Goal: Task Accomplishment & Management: Manage account settings

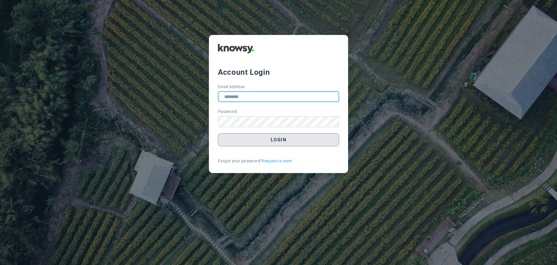
type input "**********"
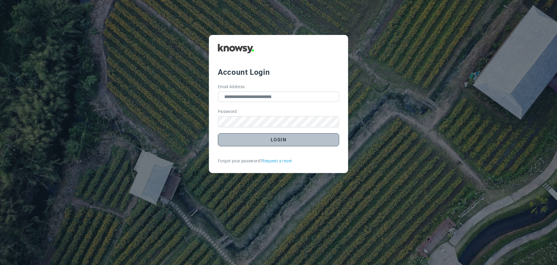
click at [277, 141] on button "Login" at bounding box center [278, 139] width 121 height 13
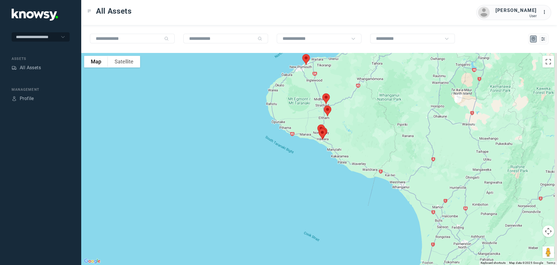
drag, startPoint x: 306, startPoint y: 138, endPoint x: 297, endPoint y: 165, distance: 27.7
click at [297, 165] on div at bounding box center [319, 159] width 476 height 212
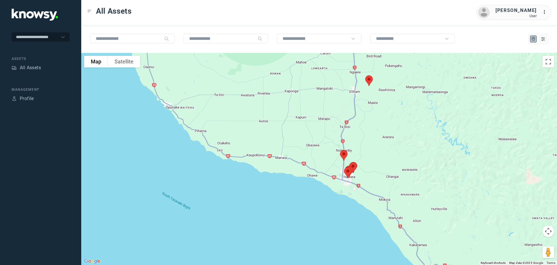
drag, startPoint x: 295, startPoint y: 147, endPoint x: 255, endPoint y: 157, distance: 41.2
click at [258, 156] on div at bounding box center [319, 159] width 476 height 212
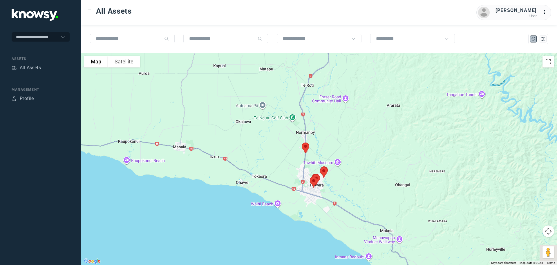
drag, startPoint x: 292, startPoint y: 162, endPoint x: 240, endPoint y: 162, distance: 52.3
click at [240, 162] on div at bounding box center [319, 159] width 476 height 212
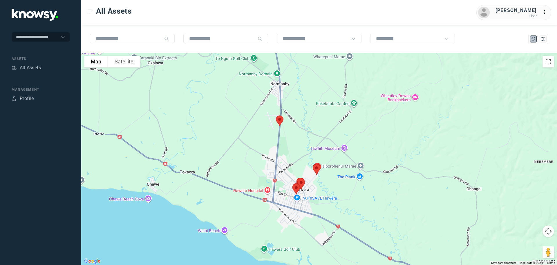
click at [279, 120] on img at bounding box center [280, 120] width 12 height 15
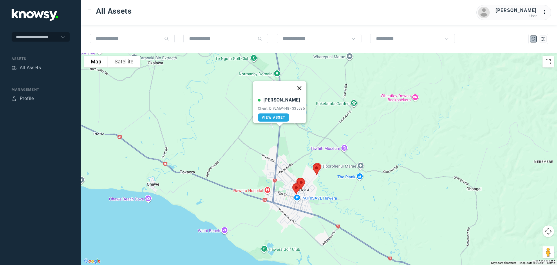
click at [301, 83] on button "Close" at bounding box center [300, 88] width 14 height 14
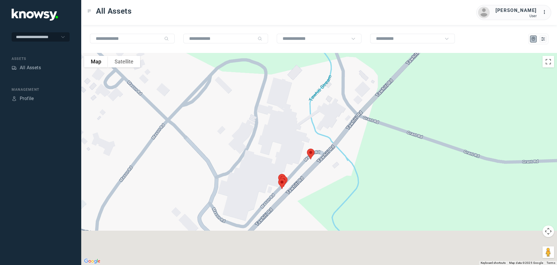
drag, startPoint x: 275, startPoint y: 171, endPoint x: 276, endPoint y: 129, distance: 42.1
click at [276, 129] on div at bounding box center [319, 159] width 476 height 212
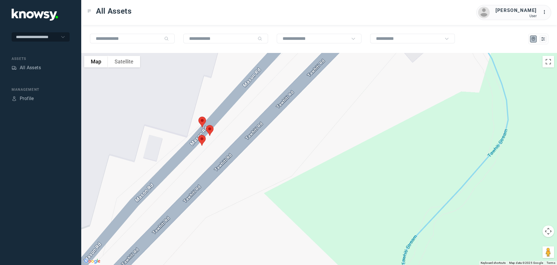
click at [201, 138] on img at bounding box center [202, 139] width 12 height 15
click at [223, 102] on button "Close" at bounding box center [221, 107] width 14 height 14
click at [212, 129] on img at bounding box center [210, 130] width 12 height 15
click at [231, 94] on button "Close" at bounding box center [229, 98] width 14 height 14
click at [202, 118] on img at bounding box center [202, 121] width 12 height 15
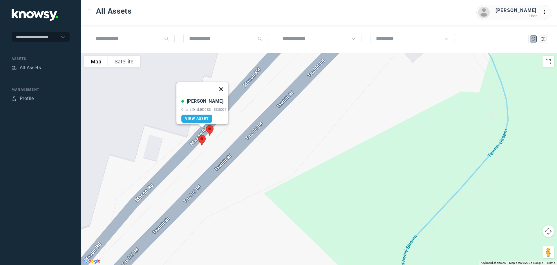
click at [226, 85] on button "Close" at bounding box center [221, 89] width 14 height 14
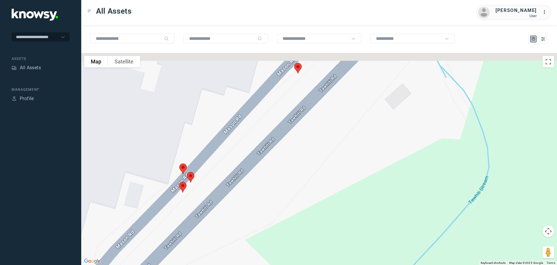
drag, startPoint x: 234, startPoint y: 75, endPoint x: 224, endPoint y: 118, distance: 44.4
click at [214, 125] on div at bounding box center [319, 159] width 476 height 212
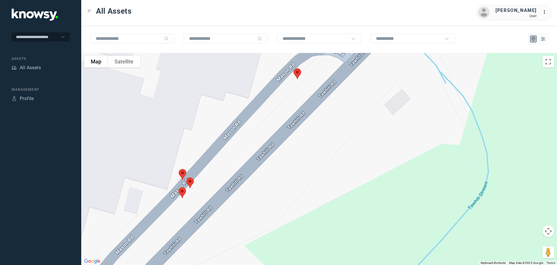
click at [297, 73] on img at bounding box center [298, 73] width 12 height 15
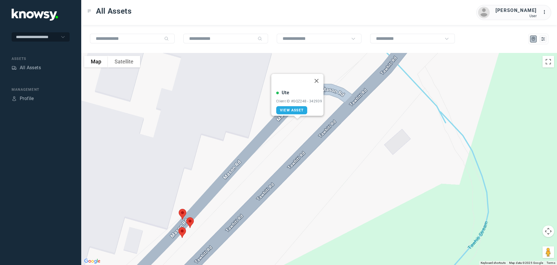
click at [318, 78] on button "Close" at bounding box center [317, 81] width 14 height 14
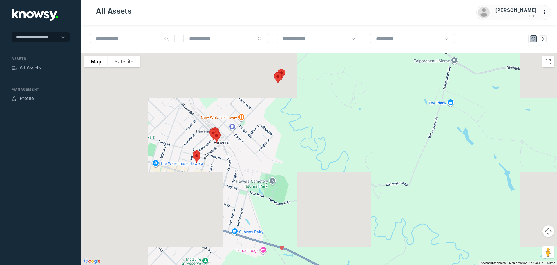
drag, startPoint x: 172, startPoint y: 107, endPoint x: 278, endPoint y: 82, distance: 108.4
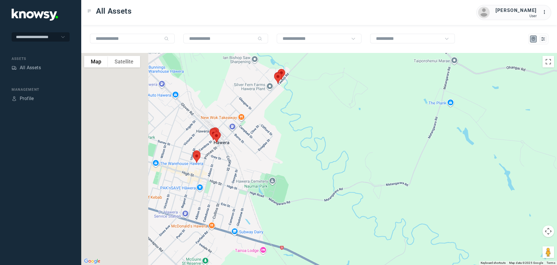
click at [278, 82] on div at bounding box center [319, 159] width 476 height 212
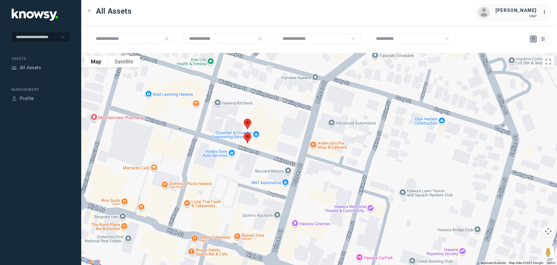
click at [246, 139] on img at bounding box center [248, 137] width 12 height 15
click at [267, 100] on button "Close" at bounding box center [266, 105] width 14 height 14
click at [247, 123] on img at bounding box center [248, 123] width 12 height 15
click at [268, 88] on button "Close" at bounding box center [267, 91] width 14 height 14
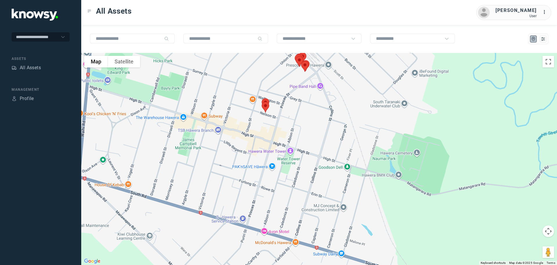
drag, startPoint x: 280, startPoint y: 78, endPoint x: 247, endPoint y: 113, distance: 47.6
click at [247, 113] on div "To navigate, press the arrow keys." at bounding box center [319, 159] width 476 height 212
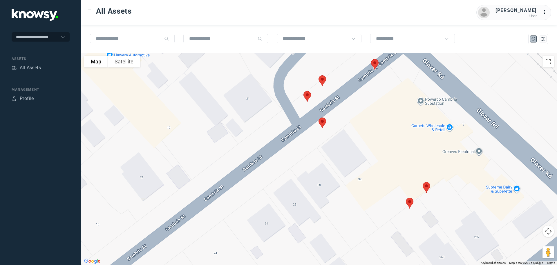
click at [427, 186] on img at bounding box center [427, 186] width 12 height 15
drag, startPoint x: 447, startPoint y: 150, endPoint x: 439, endPoint y: 166, distance: 17.5
click at [445, 157] on button "Close" at bounding box center [446, 155] width 14 height 14
click at [410, 203] on img at bounding box center [410, 202] width 12 height 15
click at [430, 168] on button "Close" at bounding box center [429, 170] width 14 height 14
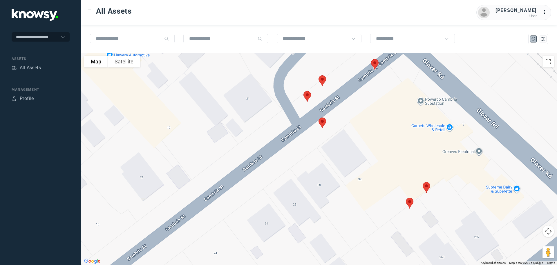
click at [323, 123] on img at bounding box center [322, 122] width 12 height 15
click at [343, 85] on button "Close" at bounding box center [341, 90] width 14 height 14
click at [309, 95] on img at bounding box center [307, 96] width 12 height 15
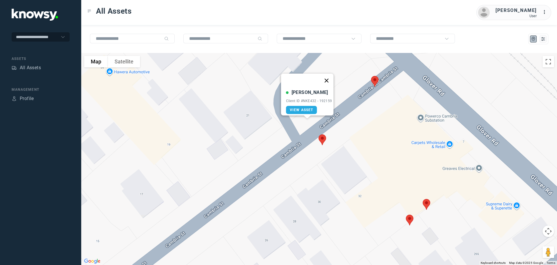
click at [328, 77] on button "Close" at bounding box center [327, 80] width 14 height 14
click at [324, 94] on img at bounding box center [322, 97] width 12 height 15
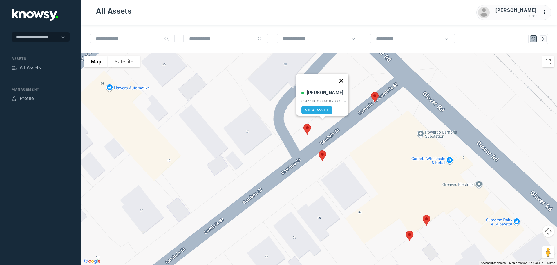
click at [343, 77] on button "Close" at bounding box center [341, 81] width 14 height 14
click at [375, 96] on img at bounding box center [375, 96] width 12 height 15
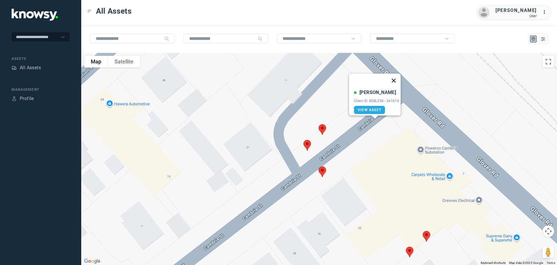
click at [395, 78] on button "Close" at bounding box center [394, 80] width 14 height 14
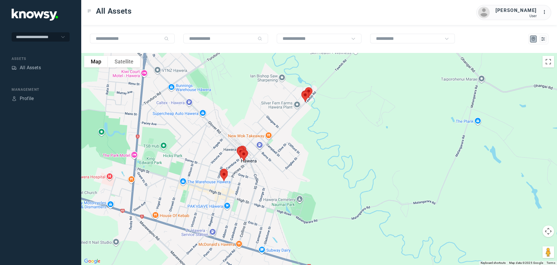
drag, startPoint x: 193, startPoint y: 88, endPoint x: 244, endPoint y: 166, distance: 93.3
click at [244, 168] on div at bounding box center [319, 159] width 476 height 212
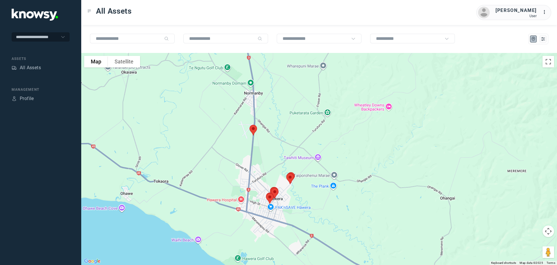
drag, startPoint x: 226, startPoint y: 117, endPoint x: 269, endPoint y: 194, distance: 88.4
click at [269, 194] on div at bounding box center [319, 159] width 476 height 212
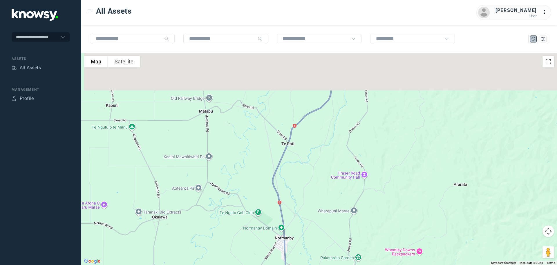
drag, startPoint x: 258, startPoint y: 141, endPoint x: 258, endPoint y: 216, distance: 74.9
click at [258, 216] on div at bounding box center [319, 159] width 476 height 212
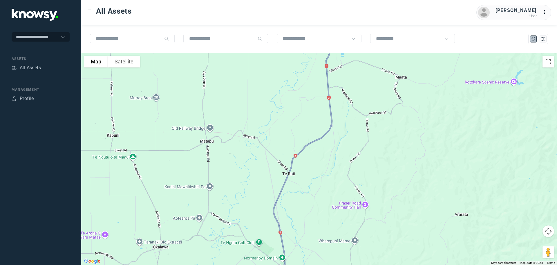
drag, startPoint x: 282, startPoint y: 171, endPoint x: 265, endPoint y: 225, distance: 56.5
click at [266, 225] on div at bounding box center [319, 159] width 476 height 212
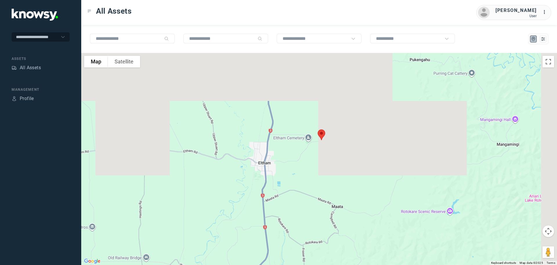
drag, startPoint x: 273, startPoint y: 158, endPoint x: 227, endPoint y: 221, distance: 78.1
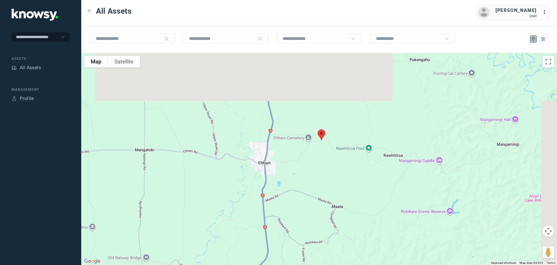
click at [227, 221] on div at bounding box center [319, 159] width 476 height 212
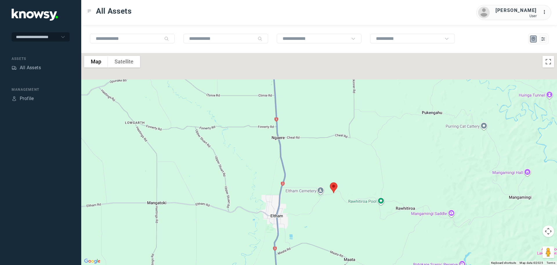
drag, startPoint x: 277, startPoint y: 215, endPoint x: 283, endPoint y: 253, distance: 37.9
click at [283, 253] on div at bounding box center [319, 159] width 476 height 212
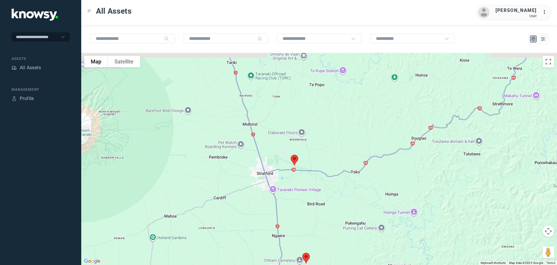
drag, startPoint x: 276, startPoint y: 179, endPoint x: 276, endPoint y: 215, distance: 36.6
click at [276, 215] on div at bounding box center [319, 159] width 476 height 212
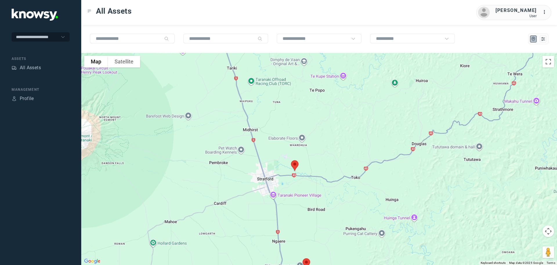
click at [295, 166] on img at bounding box center [295, 165] width 12 height 15
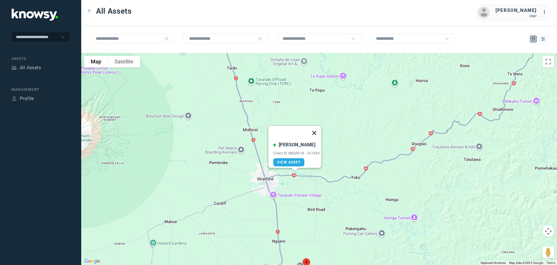
click at [314, 129] on button "Close" at bounding box center [314, 133] width 14 height 14
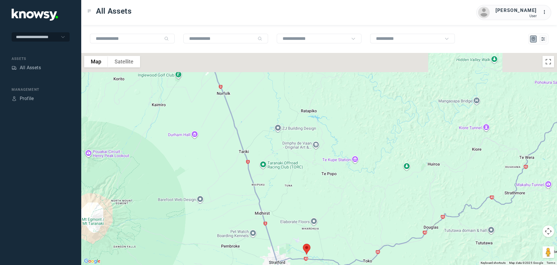
drag, startPoint x: 238, startPoint y: 118, endPoint x: 251, endPoint y: 216, distance: 98.5
click at [251, 216] on div at bounding box center [319, 159] width 476 height 212
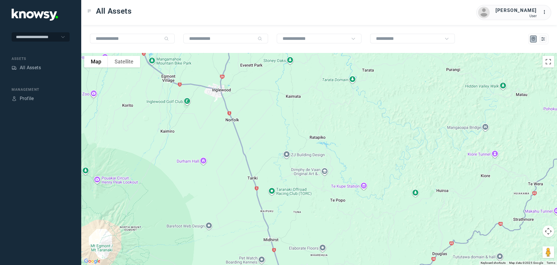
drag, startPoint x: 221, startPoint y: 119, endPoint x: 262, endPoint y: 190, distance: 82.5
click at [262, 190] on div at bounding box center [319, 159] width 476 height 212
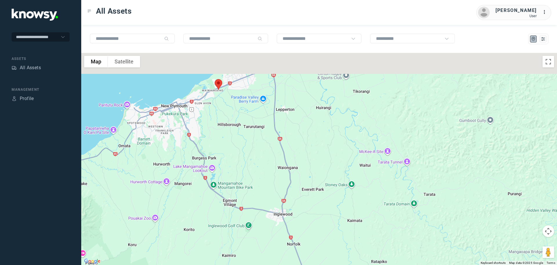
drag, startPoint x: 250, startPoint y: 146, endPoint x: 271, endPoint y: 198, distance: 56.5
click at [271, 199] on div at bounding box center [319, 159] width 476 height 212
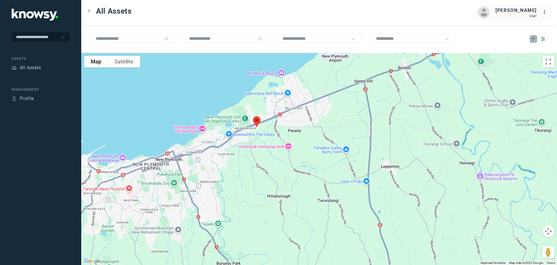
drag, startPoint x: 225, startPoint y: 112, endPoint x: 264, endPoint y: 156, distance: 59.2
click at [264, 156] on div at bounding box center [319, 159] width 476 height 212
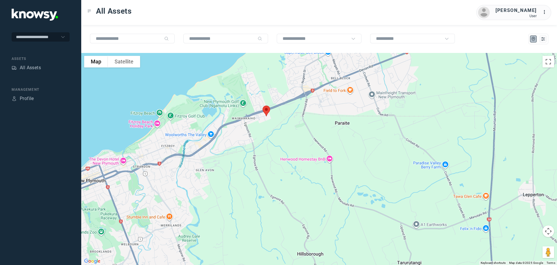
click at [266, 112] on img at bounding box center [266, 110] width 12 height 15
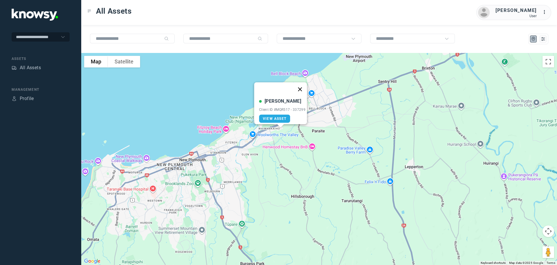
click at [302, 85] on button "Close" at bounding box center [300, 89] width 14 height 14
